Goal: Browse casually: Explore the website without a specific task or goal

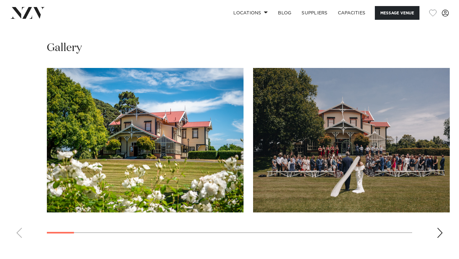
scroll to position [774, 0]
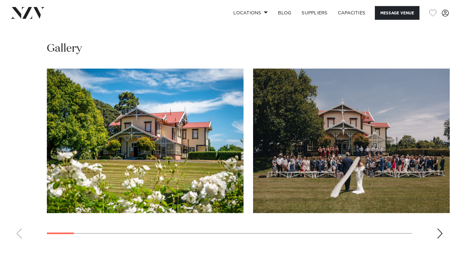
click at [440, 239] on div "Next slide" at bounding box center [440, 233] width 6 height 10
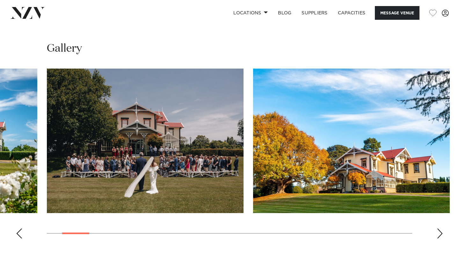
click at [440, 239] on div "Next slide" at bounding box center [440, 233] width 6 height 10
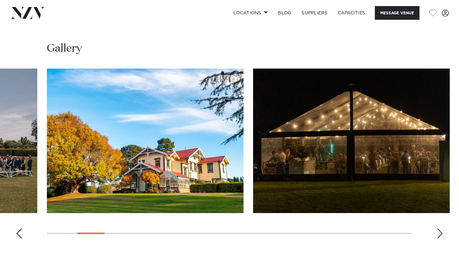
click at [440, 239] on div "Next slide" at bounding box center [440, 233] width 6 height 10
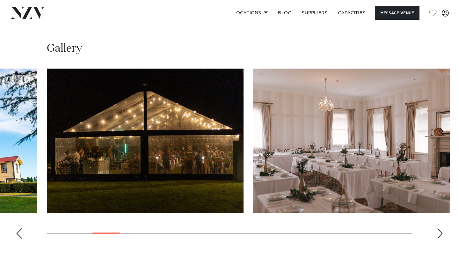
click at [440, 238] on div "Next slide" at bounding box center [440, 233] width 6 height 10
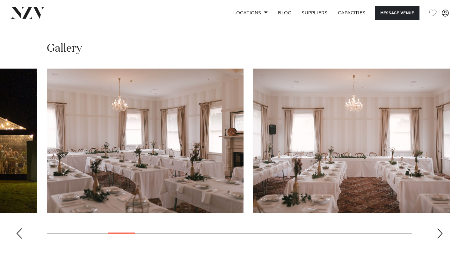
click at [439, 238] on div "Next slide" at bounding box center [440, 233] width 6 height 10
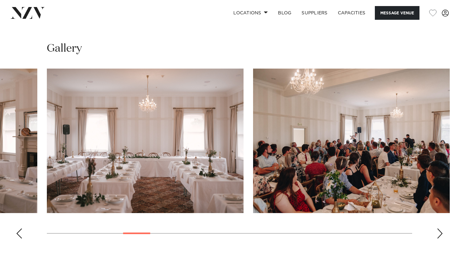
click at [439, 238] on div "Next slide" at bounding box center [440, 233] width 6 height 10
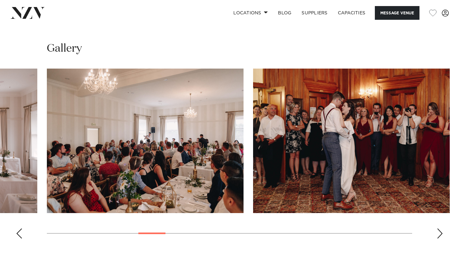
click at [439, 238] on div "Next slide" at bounding box center [440, 233] width 6 height 10
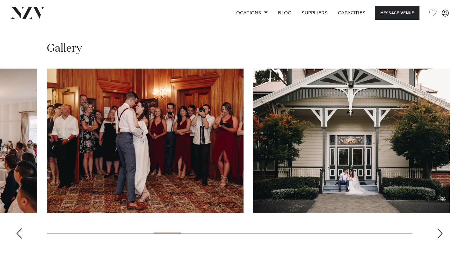
click at [440, 238] on div "Next slide" at bounding box center [440, 233] width 6 height 10
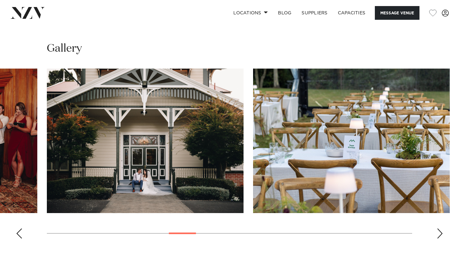
click at [440, 238] on div "Next slide" at bounding box center [440, 233] width 6 height 10
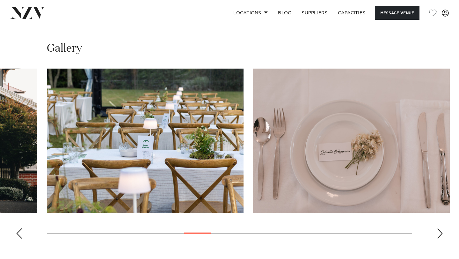
click at [440, 237] on div "Next slide" at bounding box center [440, 233] width 6 height 10
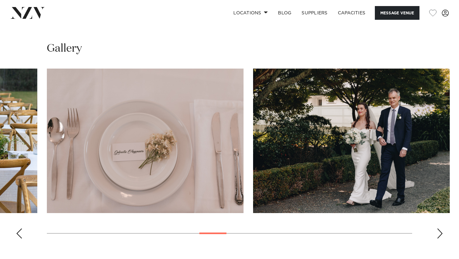
click at [440, 237] on div "Next slide" at bounding box center [440, 233] width 6 height 10
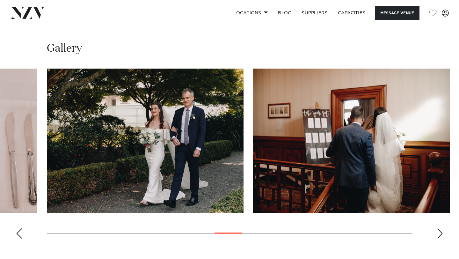
click at [440, 237] on div "Next slide" at bounding box center [440, 233] width 6 height 10
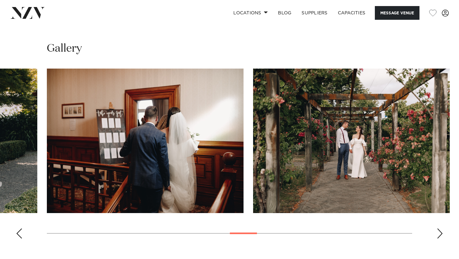
click at [440, 237] on div "Next slide" at bounding box center [440, 233] width 6 height 10
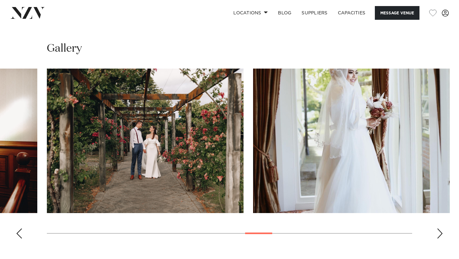
click at [440, 237] on div "Next slide" at bounding box center [440, 233] width 6 height 10
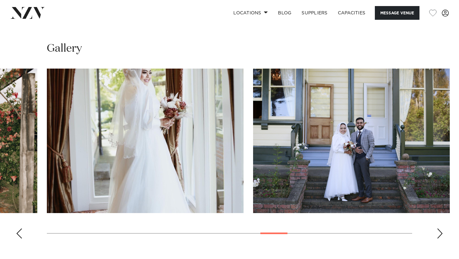
click at [439, 237] on swiper-container at bounding box center [229, 156] width 459 height 175
click at [440, 239] on div "Next slide" at bounding box center [440, 233] width 6 height 10
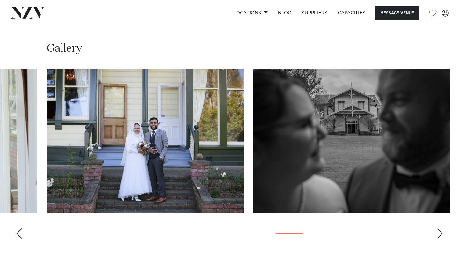
click at [440, 239] on div "Next slide" at bounding box center [440, 233] width 6 height 10
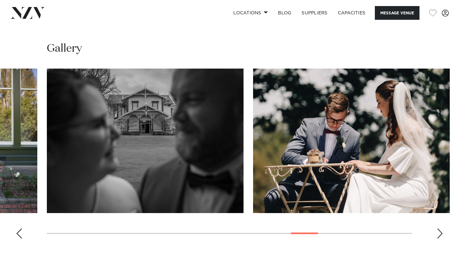
click at [440, 239] on div "Next slide" at bounding box center [440, 233] width 6 height 10
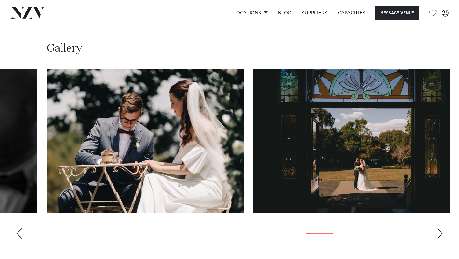
click at [440, 239] on div "Next slide" at bounding box center [440, 233] width 6 height 10
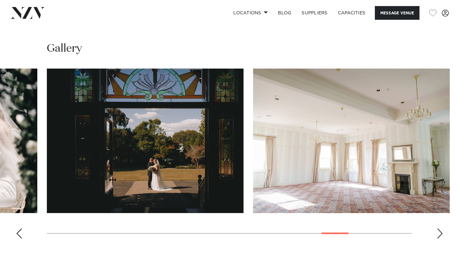
click at [440, 239] on div "Next slide" at bounding box center [440, 233] width 6 height 10
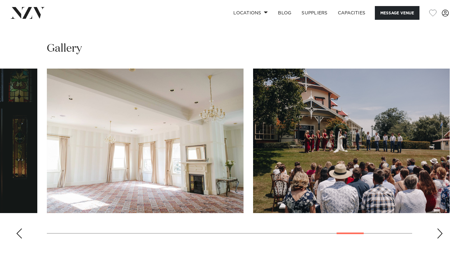
click at [440, 239] on div "Next slide" at bounding box center [440, 233] width 6 height 10
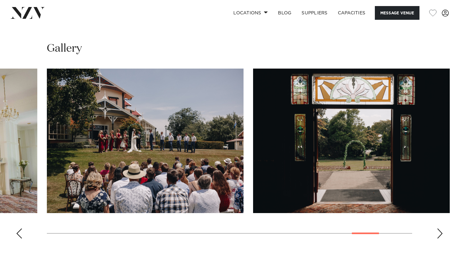
click at [440, 239] on div "Next slide" at bounding box center [440, 233] width 6 height 10
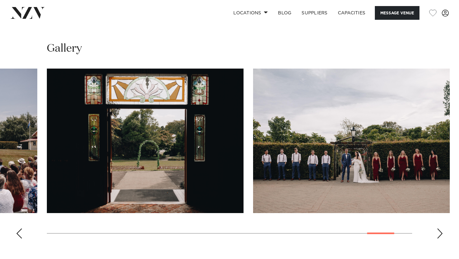
click at [440, 239] on div "Next slide" at bounding box center [440, 233] width 6 height 10
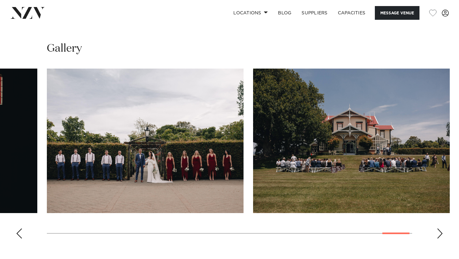
click at [440, 239] on div "Next slide" at bounding box center [440, 233] width 6 height 10
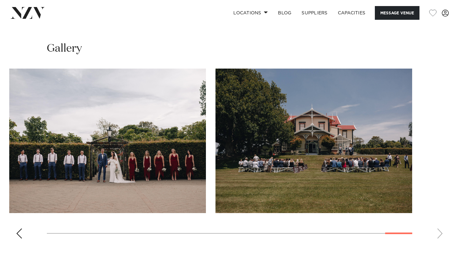
click at [440, 240] on swiper-container at bounding box center [229, 156] width 459 height 175
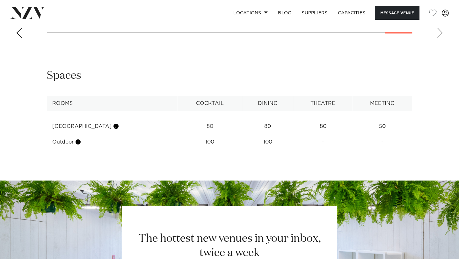
scroll to position [1178, 0]
